Goal: Task Accomplishment & Management: Manage account settings

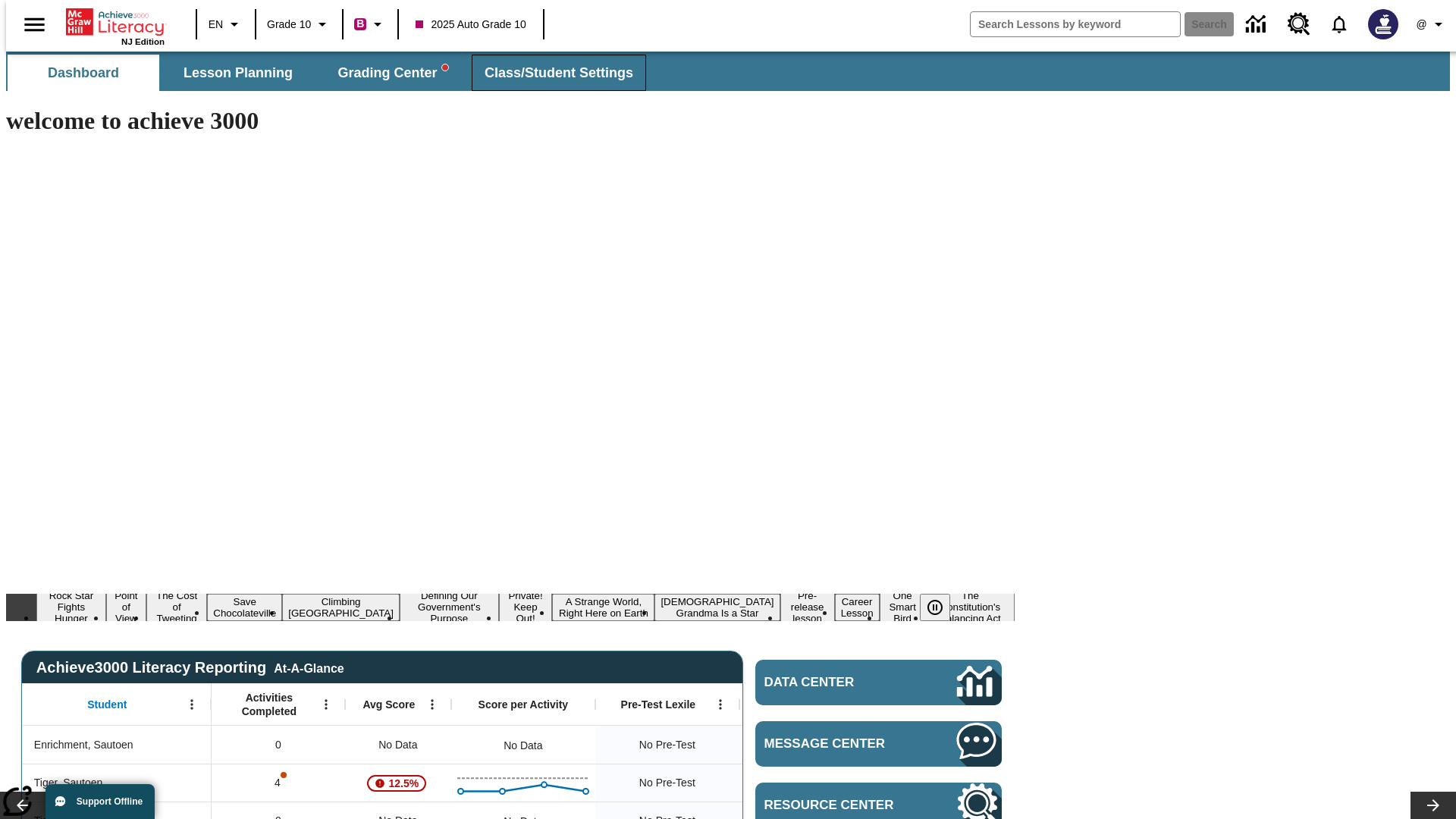
click at [551, 73] on span "Class/Student Settings" at bounding box center [559, 73] width 149 height 17
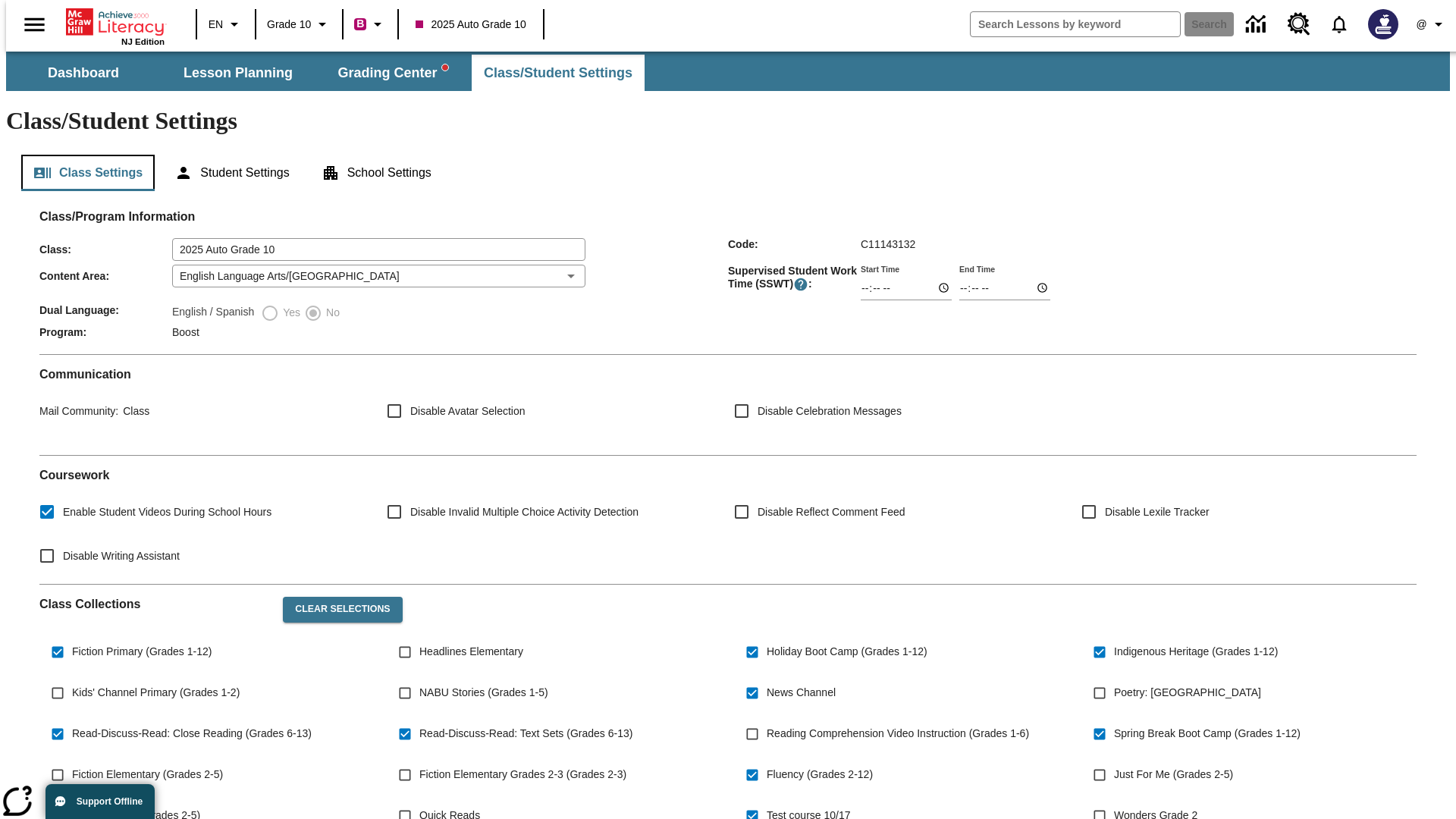
click at [82, 155] on button "Class Settings" at bounding box center [88, 173] width 134 height 37
type input "17:35"
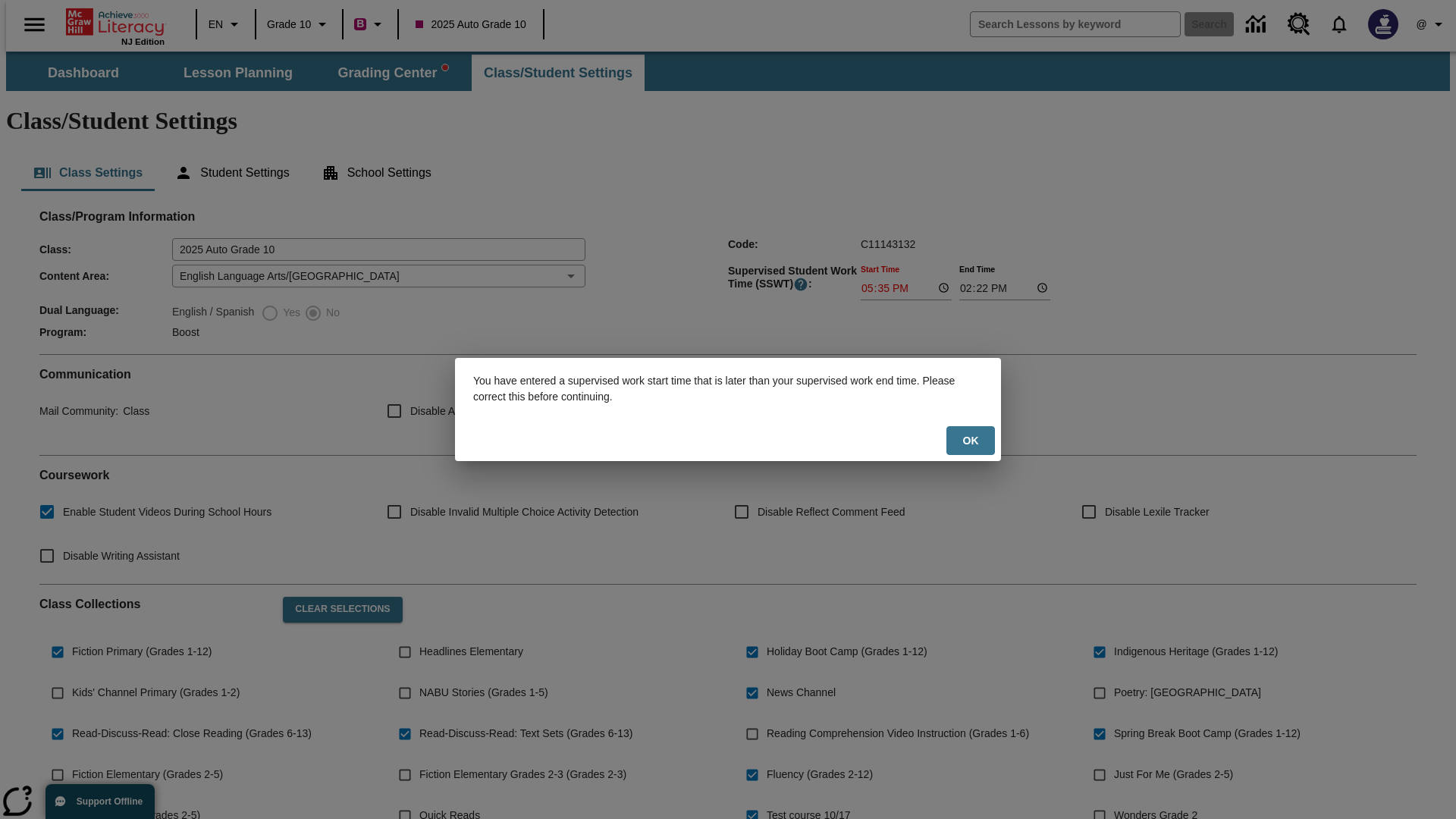
scroll to position [222, 0]
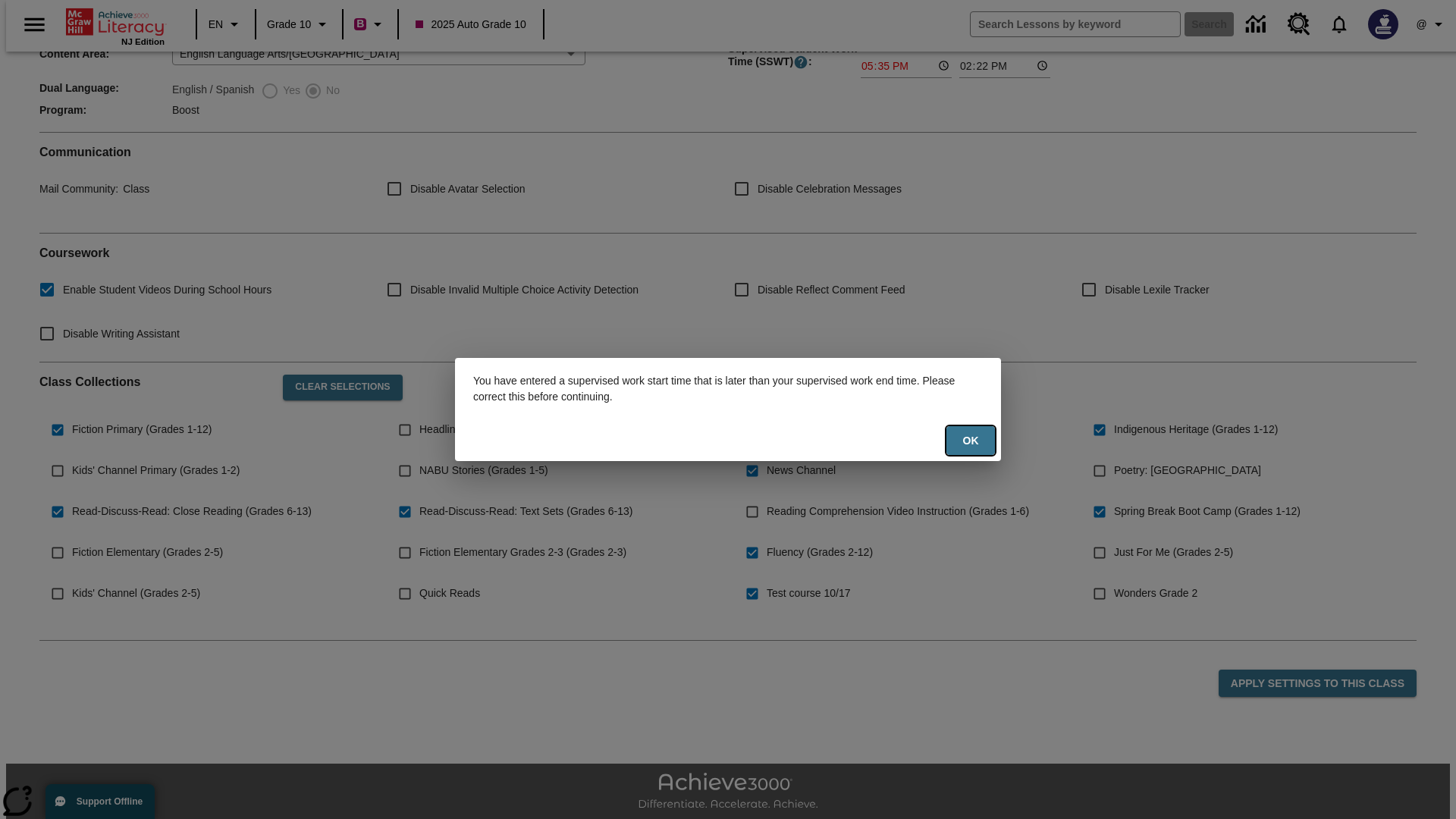
click at [970, 440] on button "Ok" at bounding box center [970, 441] width 48 height 30
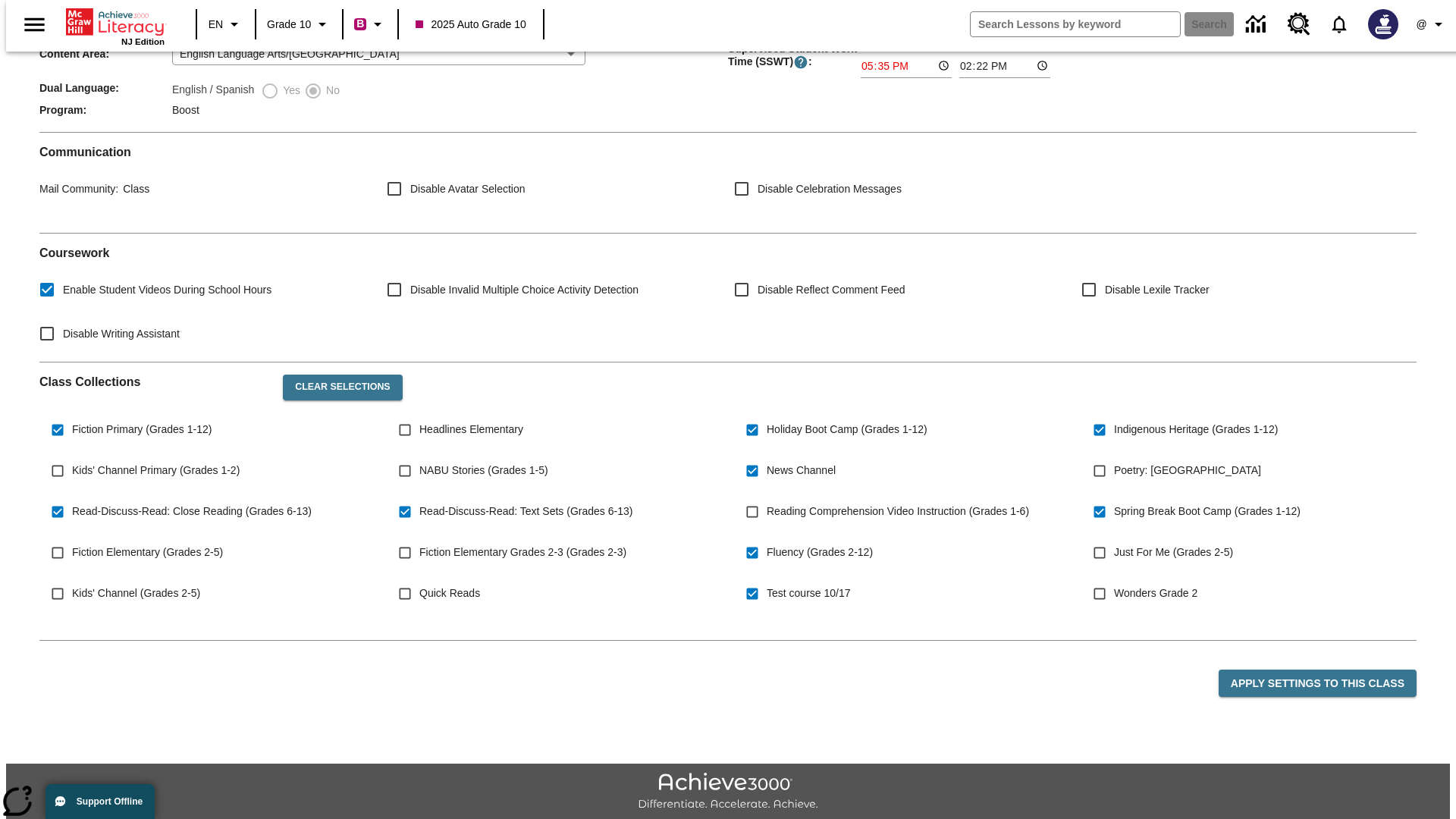
type input "17:35"
click at [1327, 670] on button "Apply Settings to this Class" at bounding box center [1317, 684] width 198 height 28
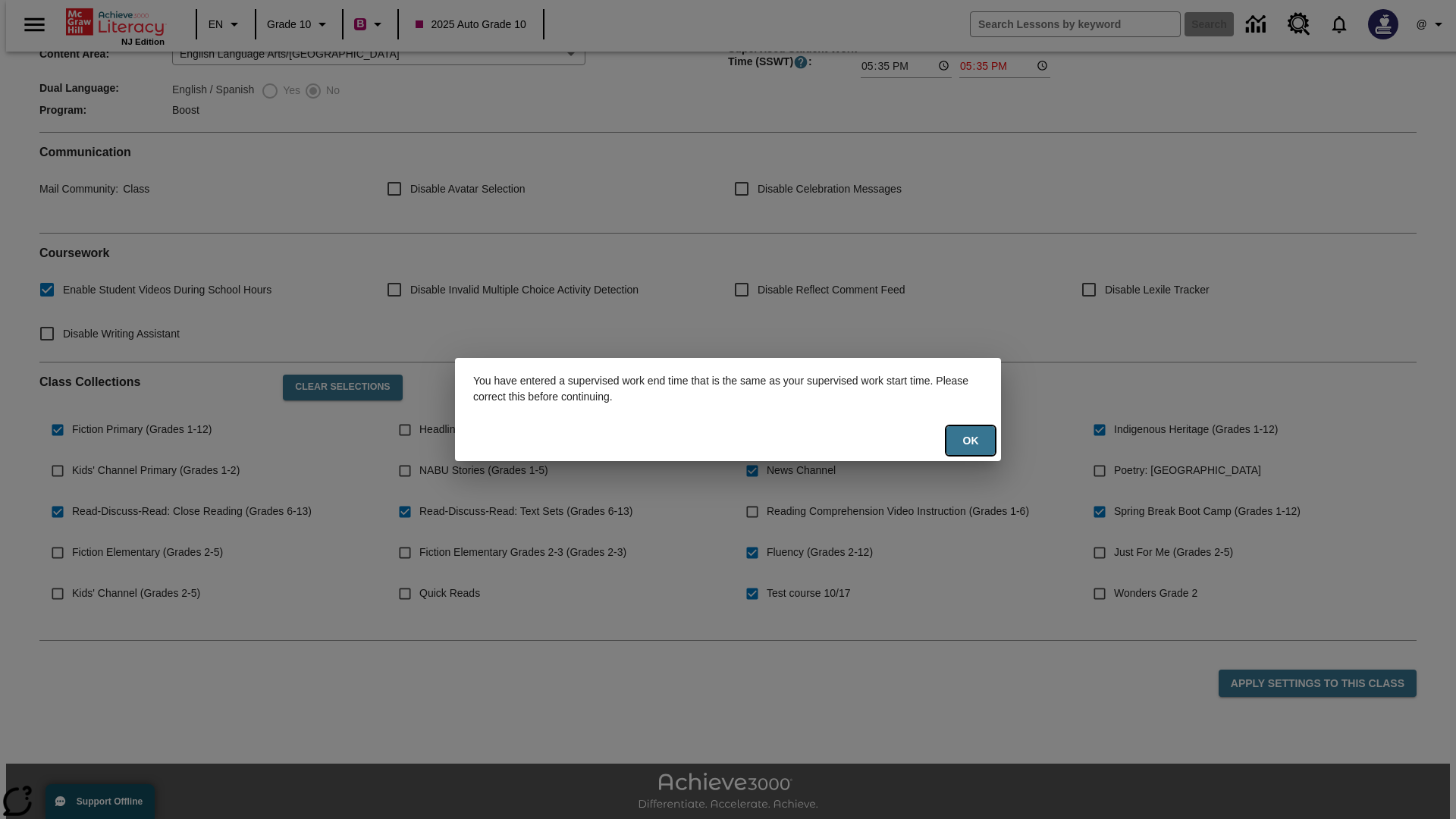
click at [970, 440] on button "Ok" at bounding box center [970, 441] width 48 height 30
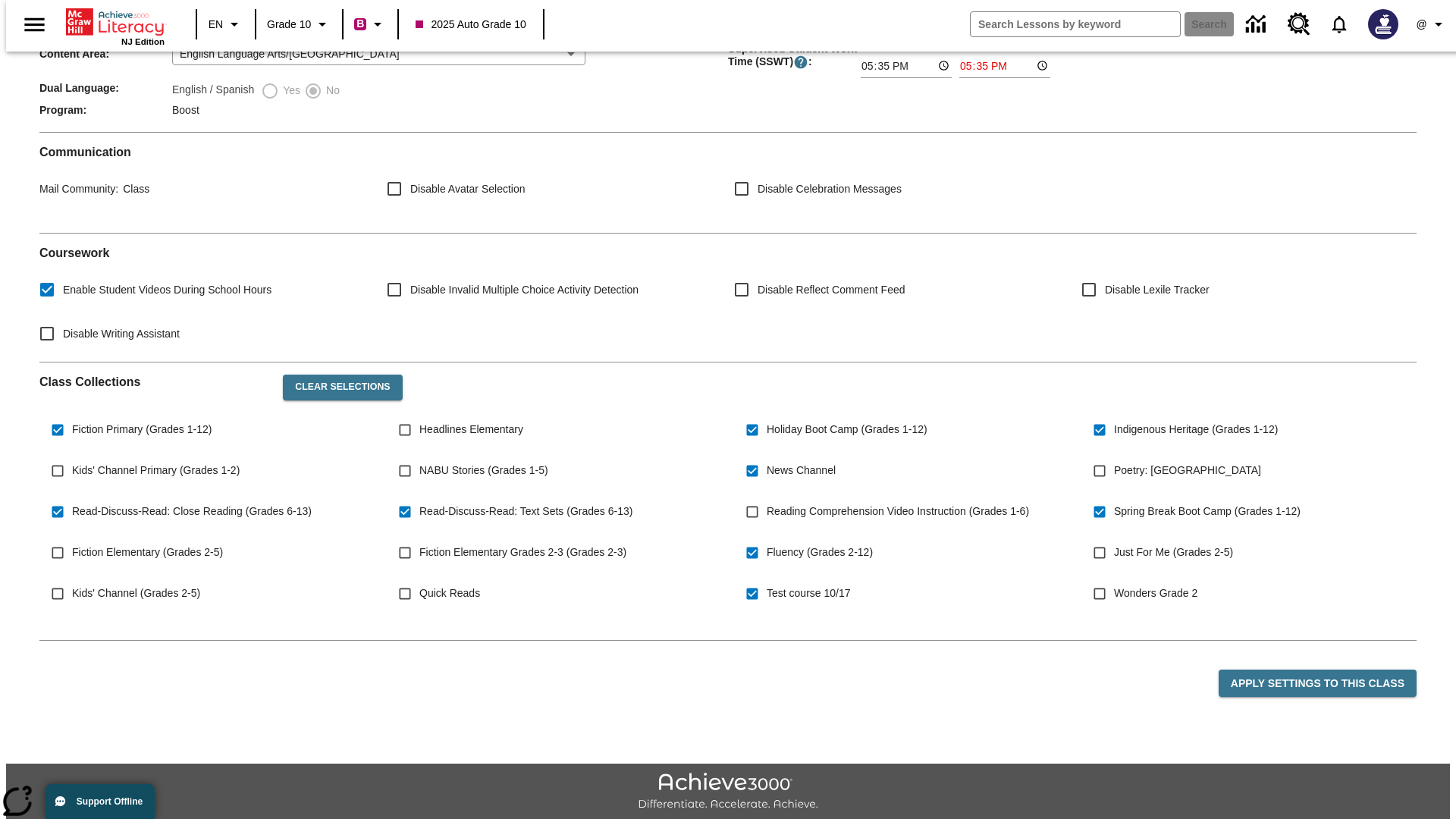
type input "23:35"
type input "23:36"
click at [1327, 670] on button "Apply Settings to this Class" at bounding box center [1317, 684] width 198 height 28
